Goal: Task Accomplishment & Management: Use online tool/utility

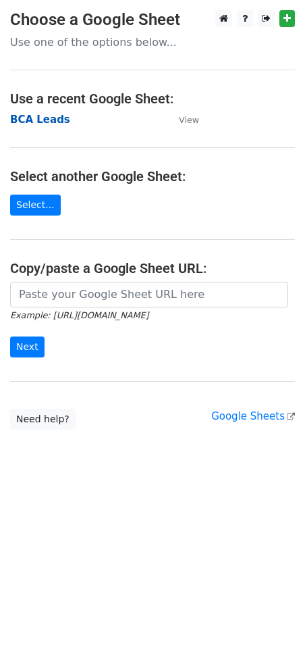
click at [31, 121] on strong "BCA Leads" at bounding box center [40, 119] width 60 height 12
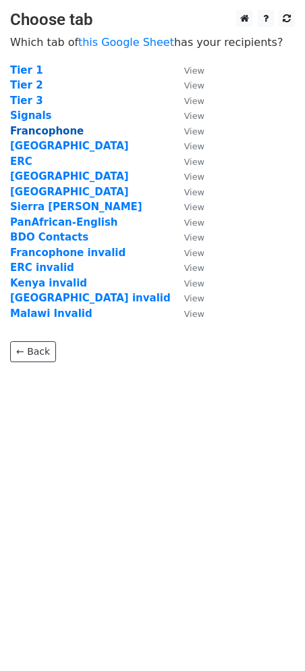
click at [46, 129] on strong "Francophone" at bounding box center [47, 131] width 74 height 12
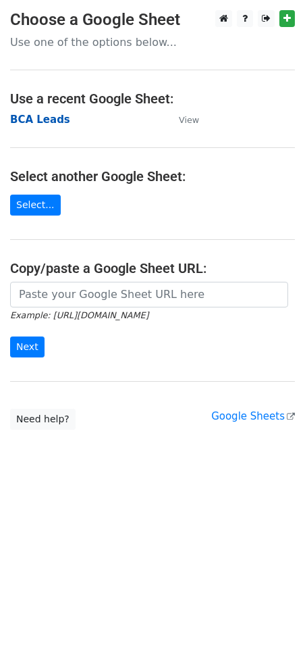
click at [53, 122] on strong "BCA Leads" at bounding box center [40, 119] width 60 height 12
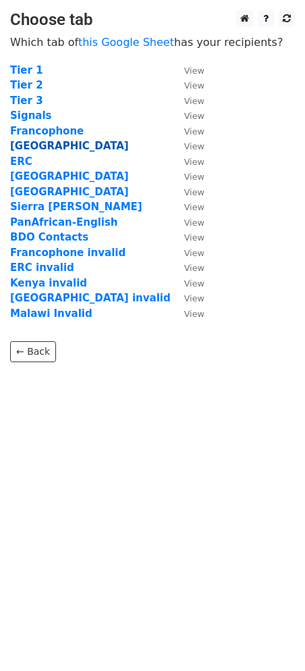
click at [43, 145] on strong "Rwanda" at bounding box center [69, 146] width 119 height 12
